Goal: Entertainment & Leisure: Consume media (video, audio)

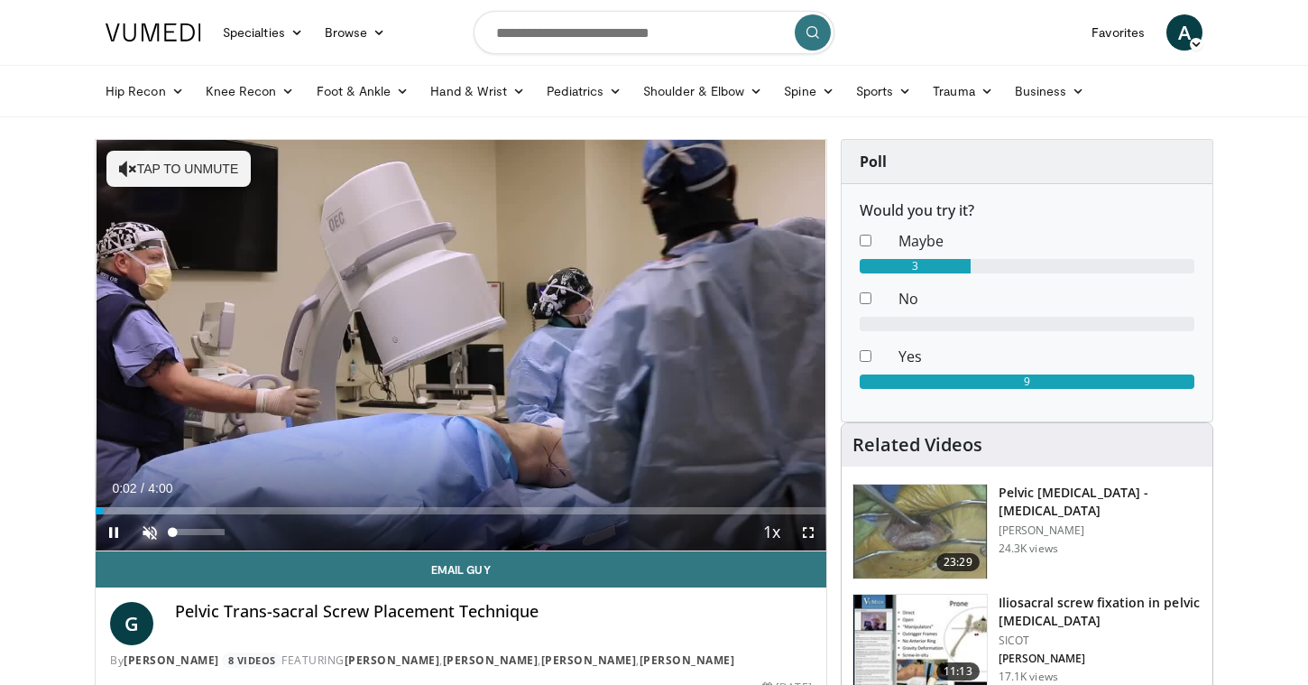
click at [147, 533] on span "Video Player" at bounding box center [150, 532] width 36 height 36
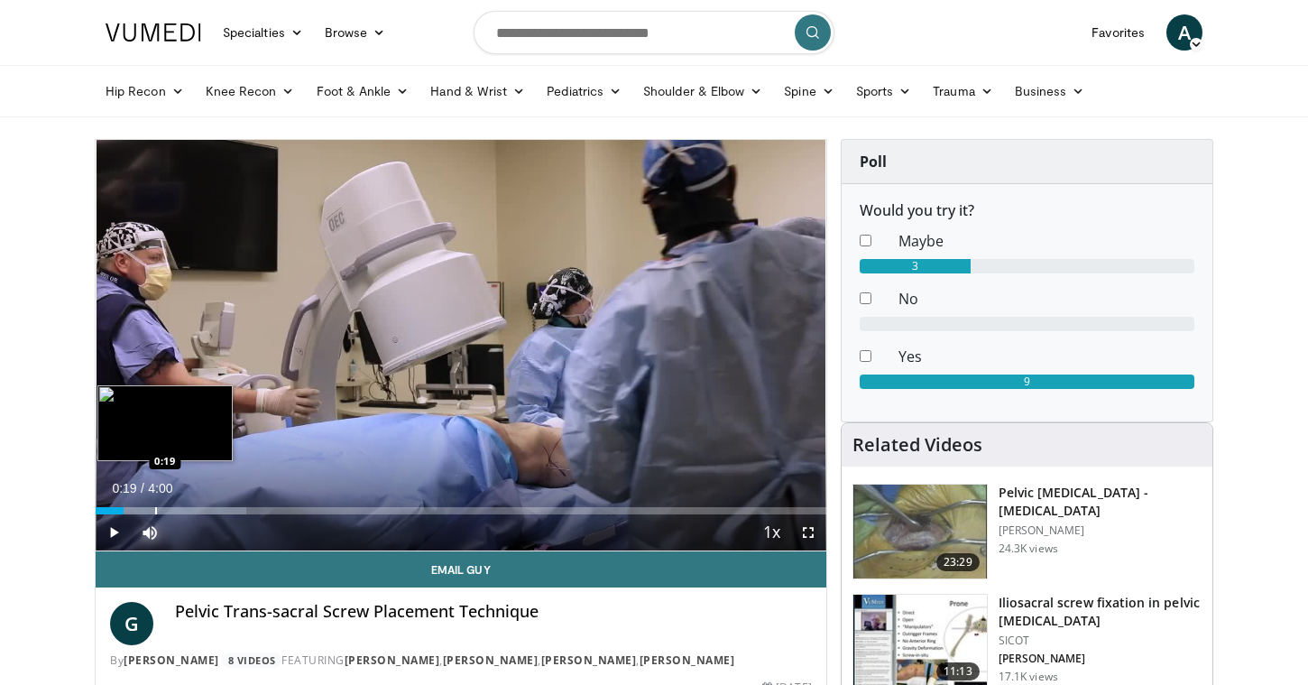
click at [154, 511] on div "Progress Bar" at bounding box center [171, 510] width 151 height 7
click at [189, 510] on div "Progress Bar" at bounding box center [189, 510] width 2 height 7
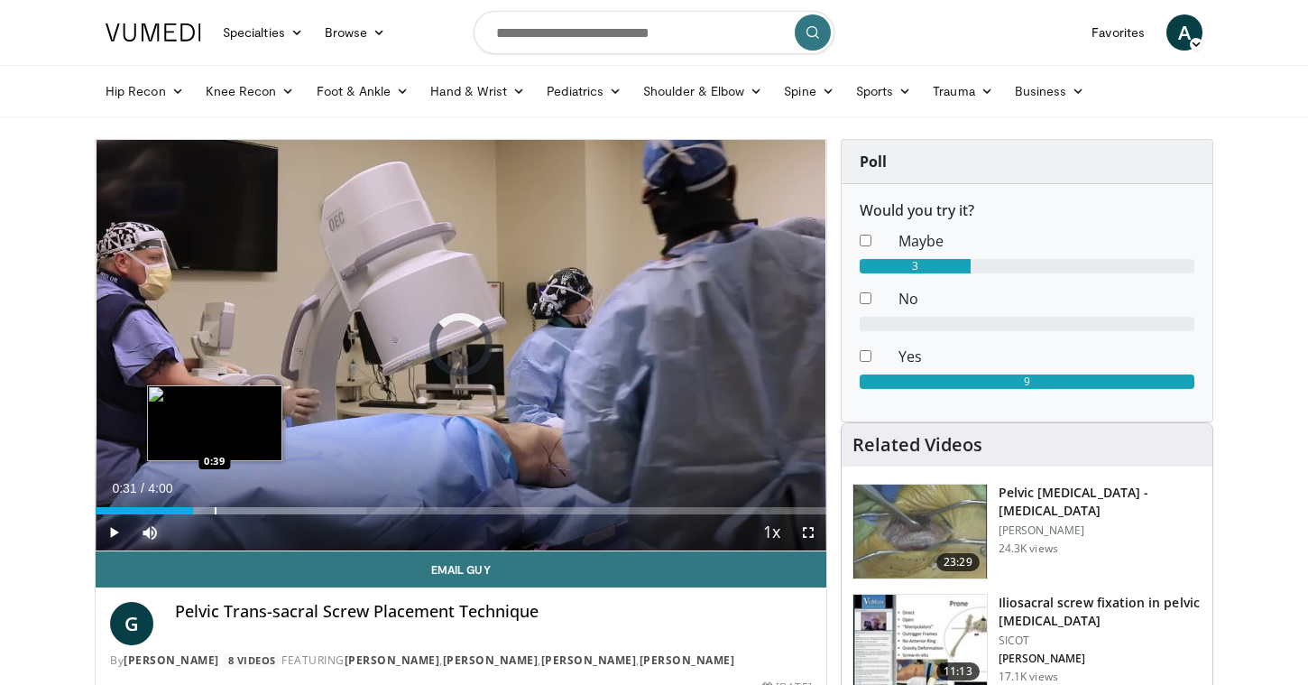
click at [215, 509] on div "Progress Bar" at bounding box center [216, 510] width 2 height 7
